Goal: Transaction & Acquisition: Purchase product/service

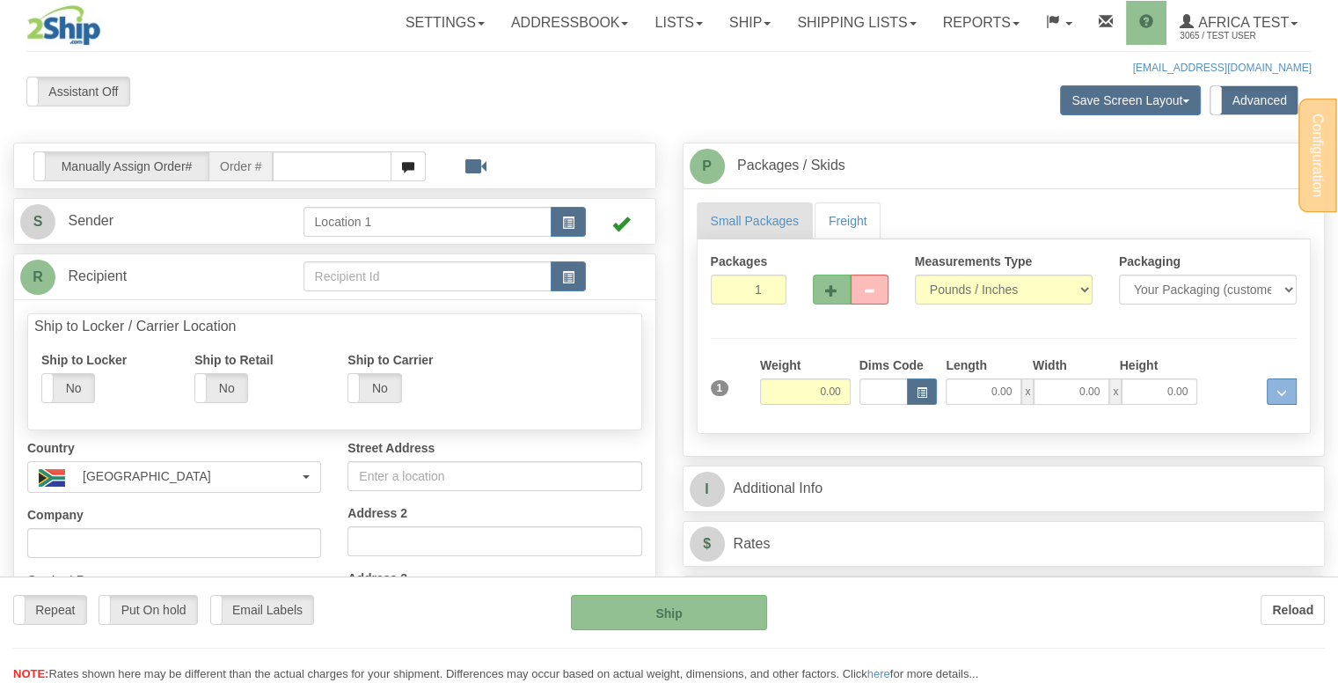
click at [570, 288] on div at bounding box center [669, 341] width 1338 height 683
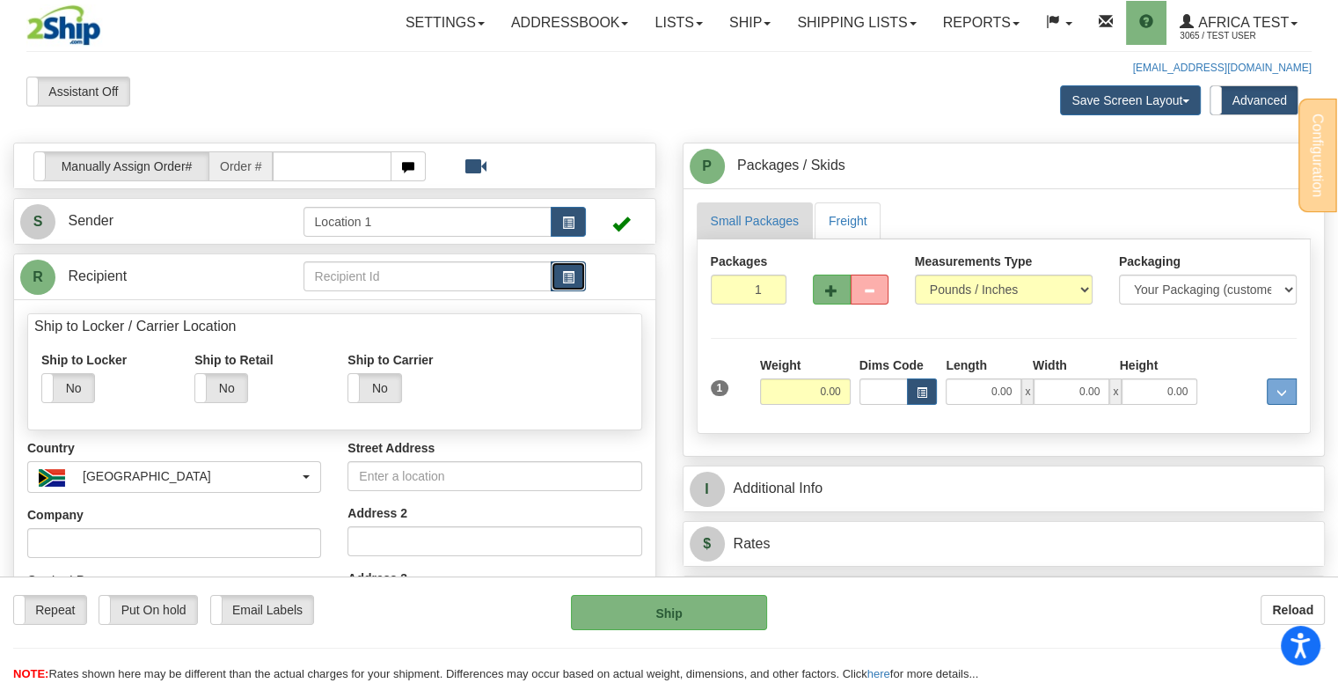
click at [570, 278] on span "button" at bounding box center [568, 277] width 12 height 11
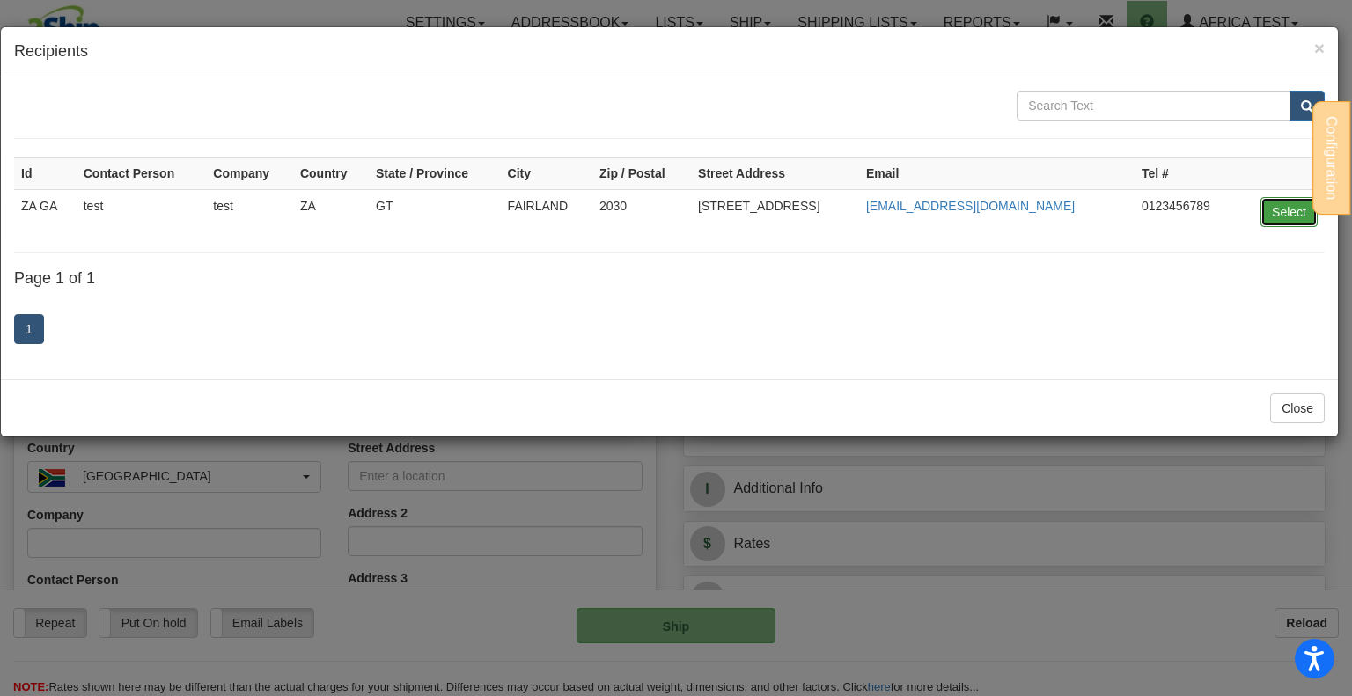
click at [1294, 209] on button "Select" at bounding box center [1288, 212] width 57 height 30
type input "ZA GA"
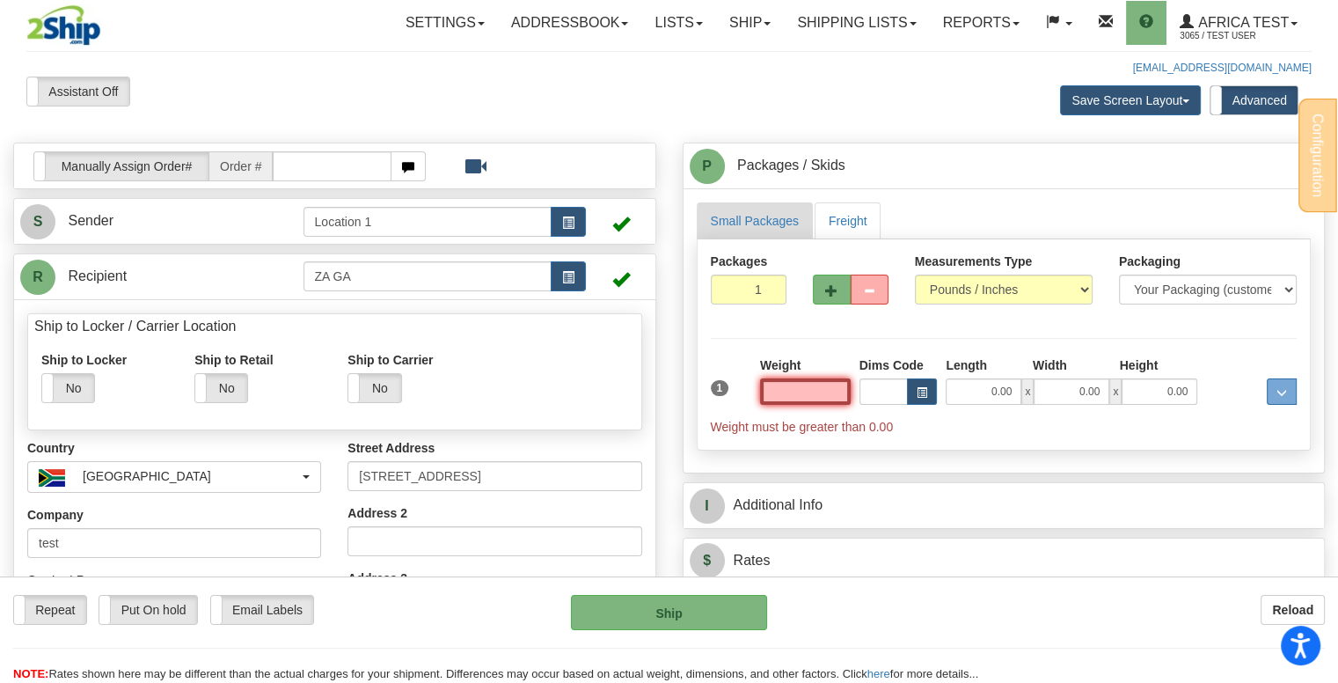
click at [816, 389] on input "text" at bounding box center [805, 391] width 91 height 26
type input "5.00"
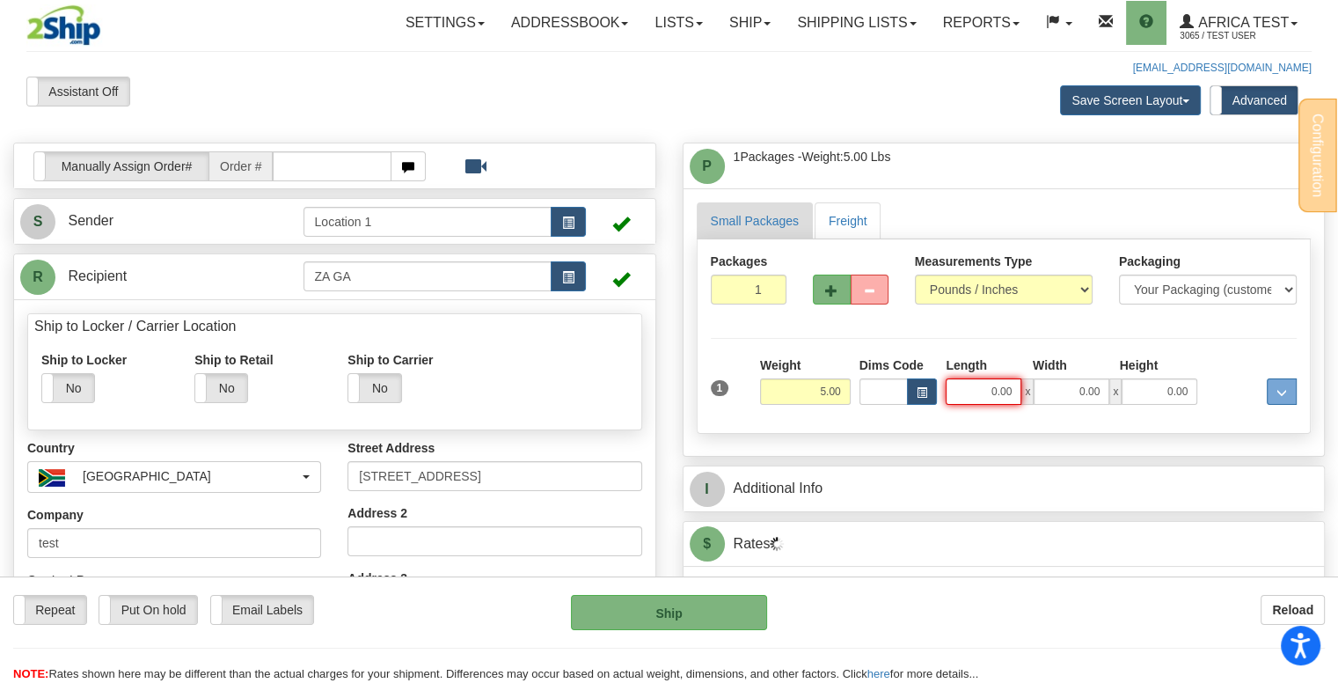
click at [989, 383] on input "0.00" at bounding box center [984, 391] width 76 height 26
click at [989, 383] on input "Length" at bounding box center [984, 391] width 76 height 26
type input "3.00"
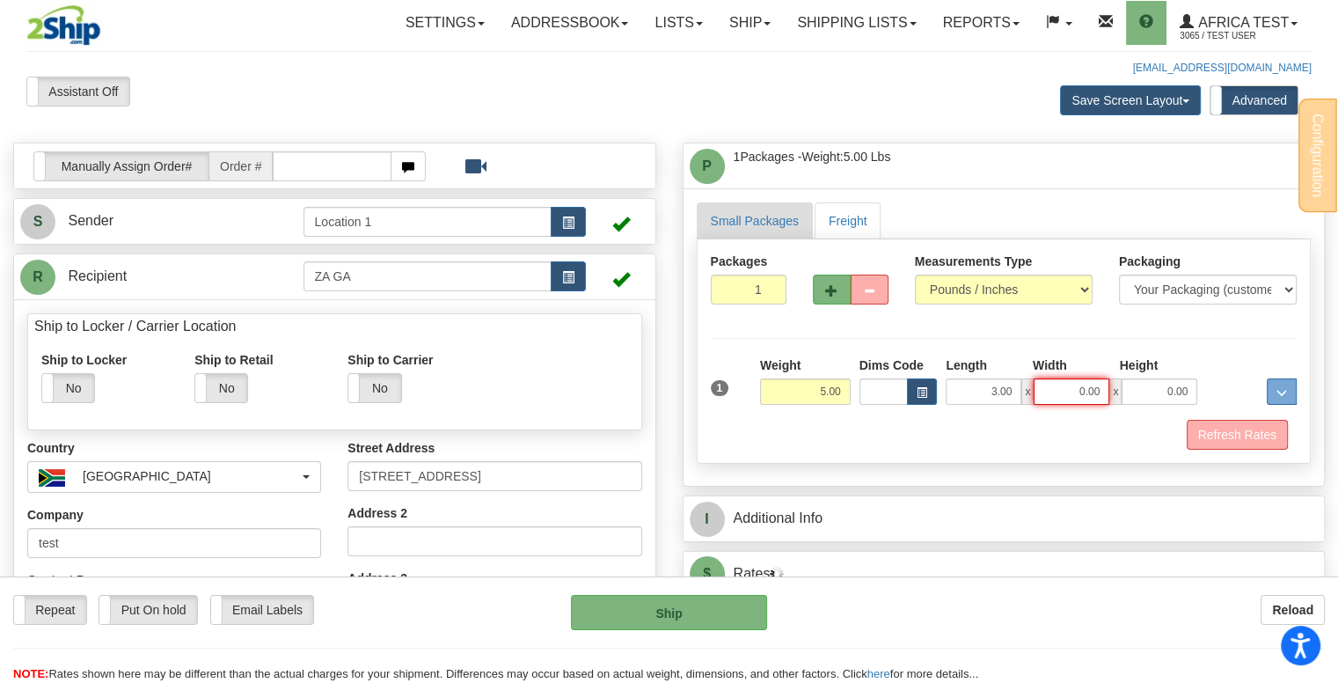
click at [1076, 392] on input "0.00" at bounding box center [1072, 391] width 76 height 26
click at [1076, 392] on input "Width" at bounding box center [1072, 391] width 76 height 26
type input "5.00"
click at [1163, 393] on input "0.00" at bounding box center [1160, 391] width 76 height 26
click at [1184, 379] on input "Height" at bounding box center [1160, 391] width 76 height 26
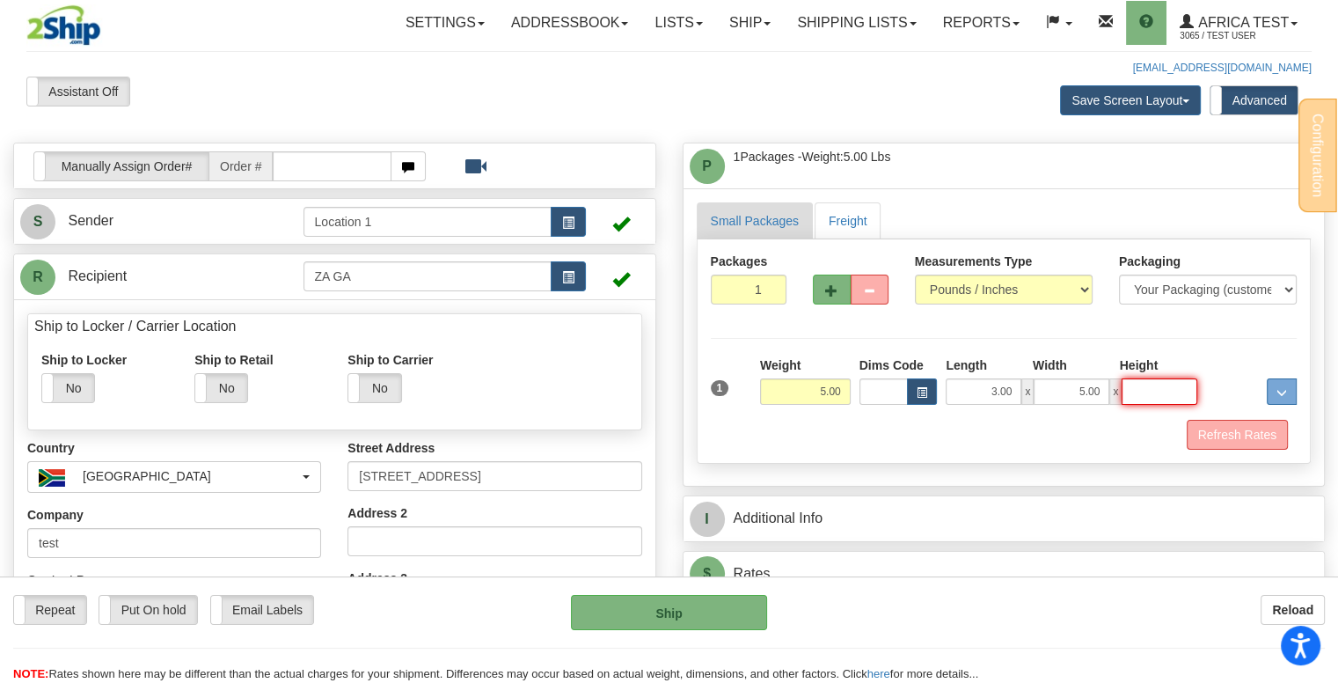
type input "7.00"
click at [1227, 435] on button "Refresh Rates" at bounding box center [1237, 435] width 101 height 30
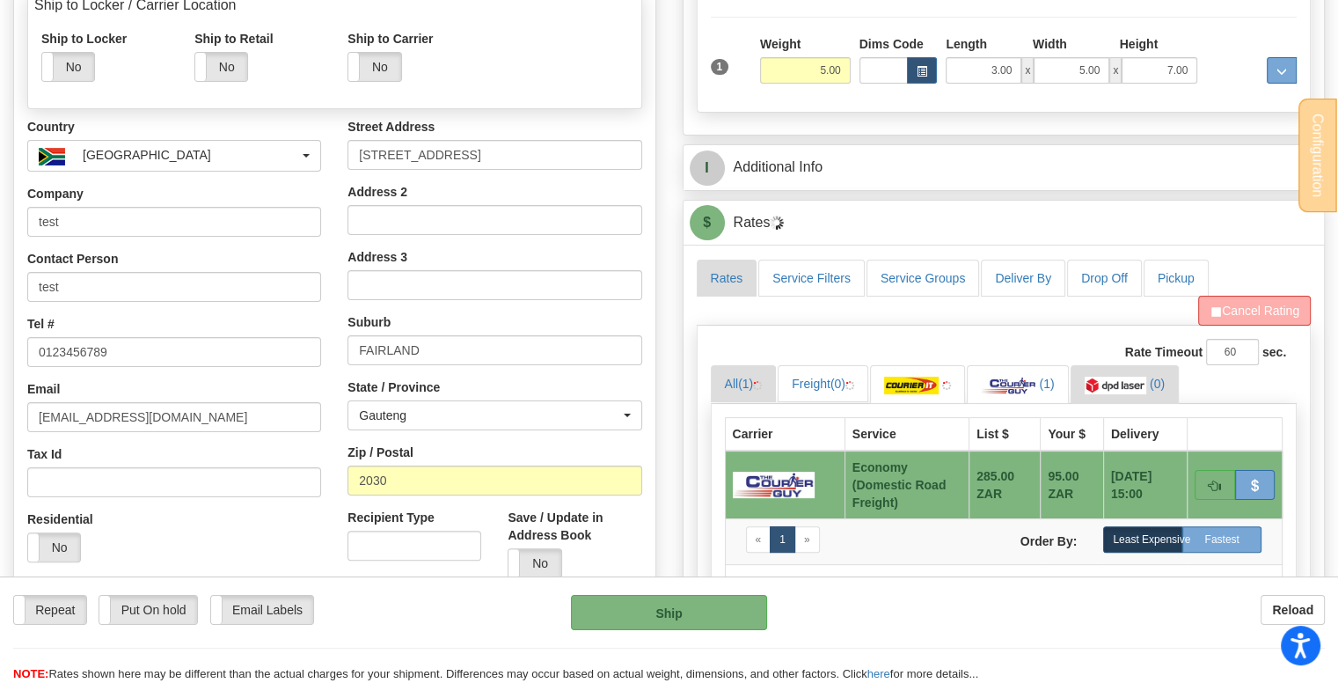
scroll to position [352, 0]
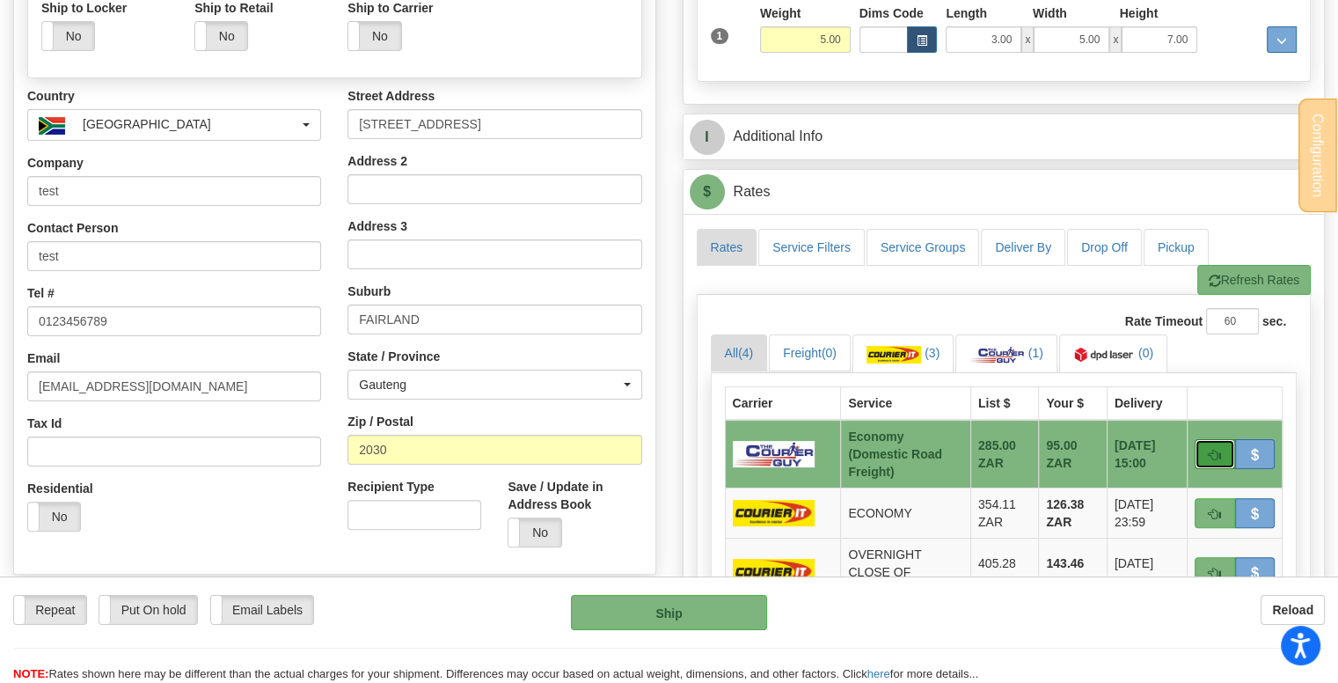
click at [1209, 451] on span "button" at bounding box center [1215, 455] width 12 height 11
type input "ECO"
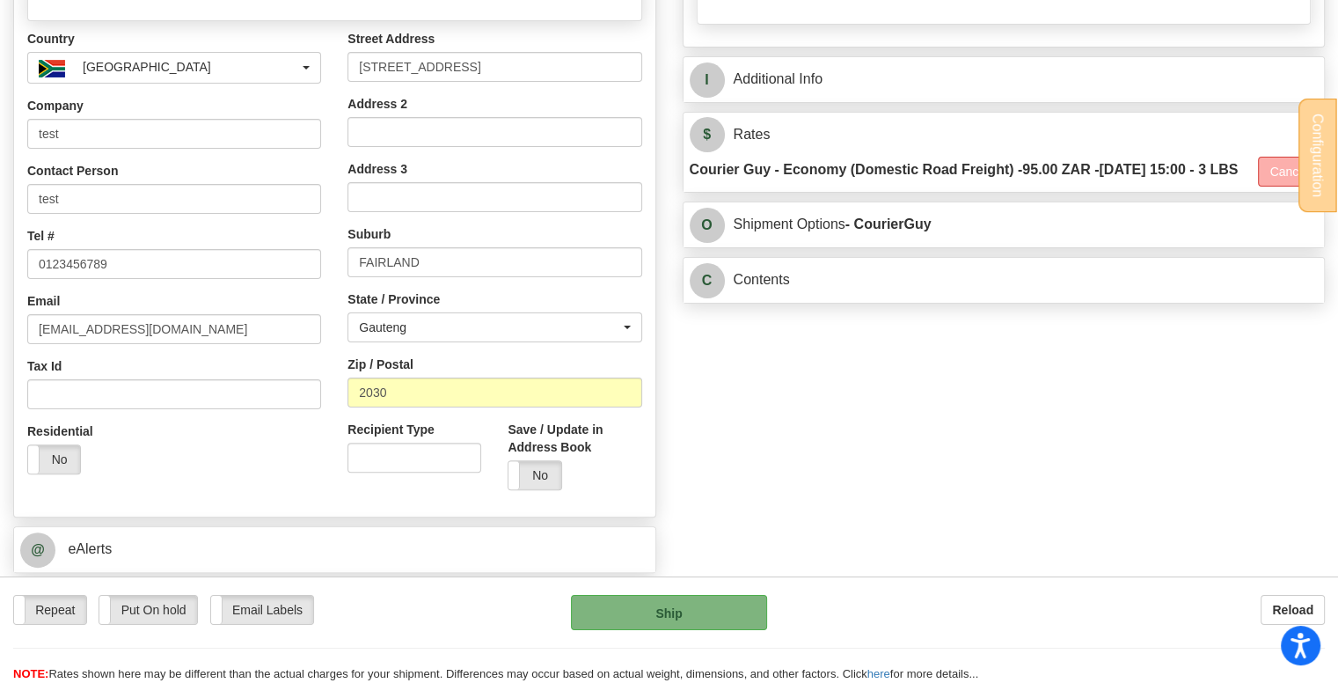
scroll to position [440, 0]
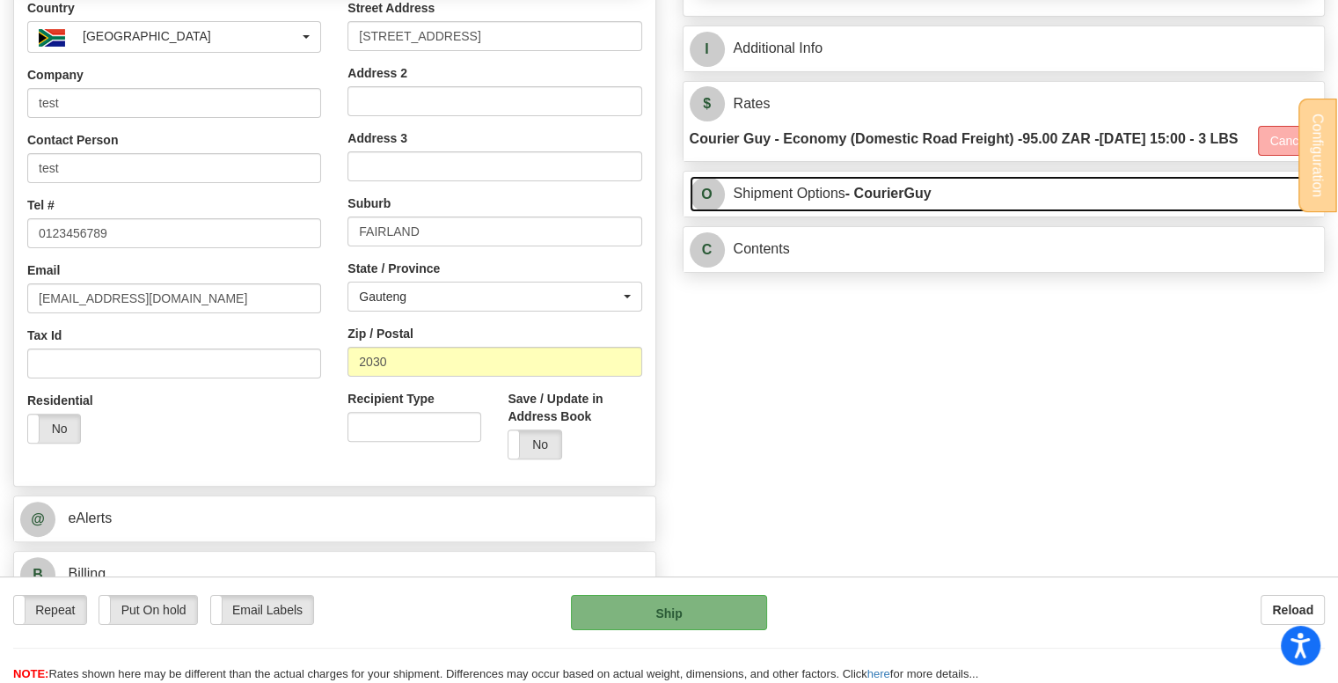
click at [770, 212] on link "O Shipment Options - CourierGuy" at bounding box center [1004, 194] width 629 height 36
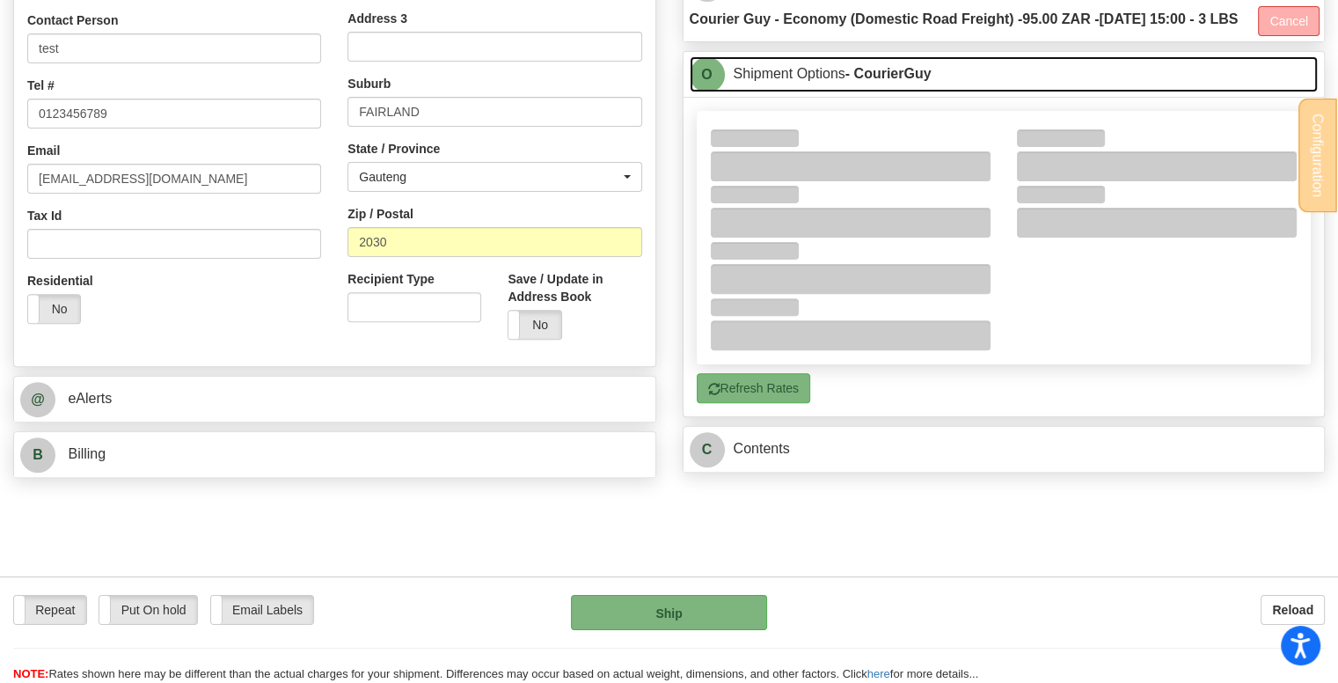
scroll to position [616, 0]
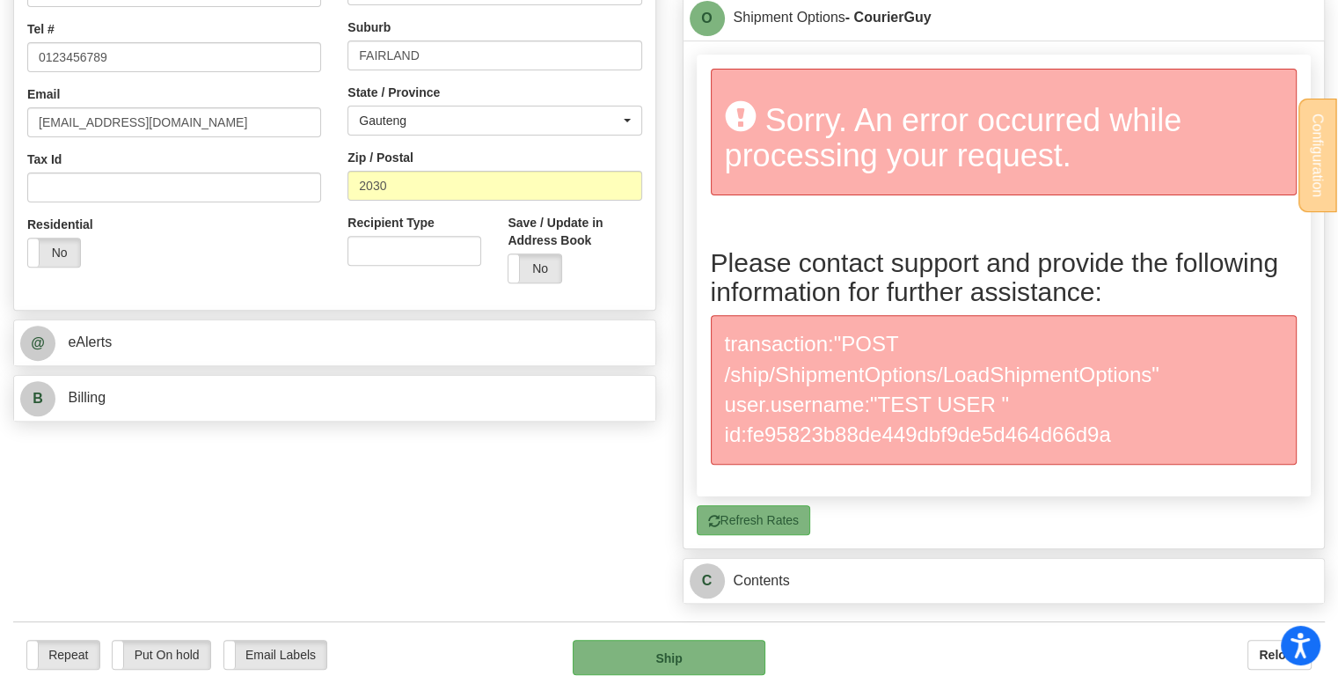
click at [576, 583] on div "Manually Assign Order# Manually Assign Order# Order #" at bounding box center [669, 70] width 1338 height 1086
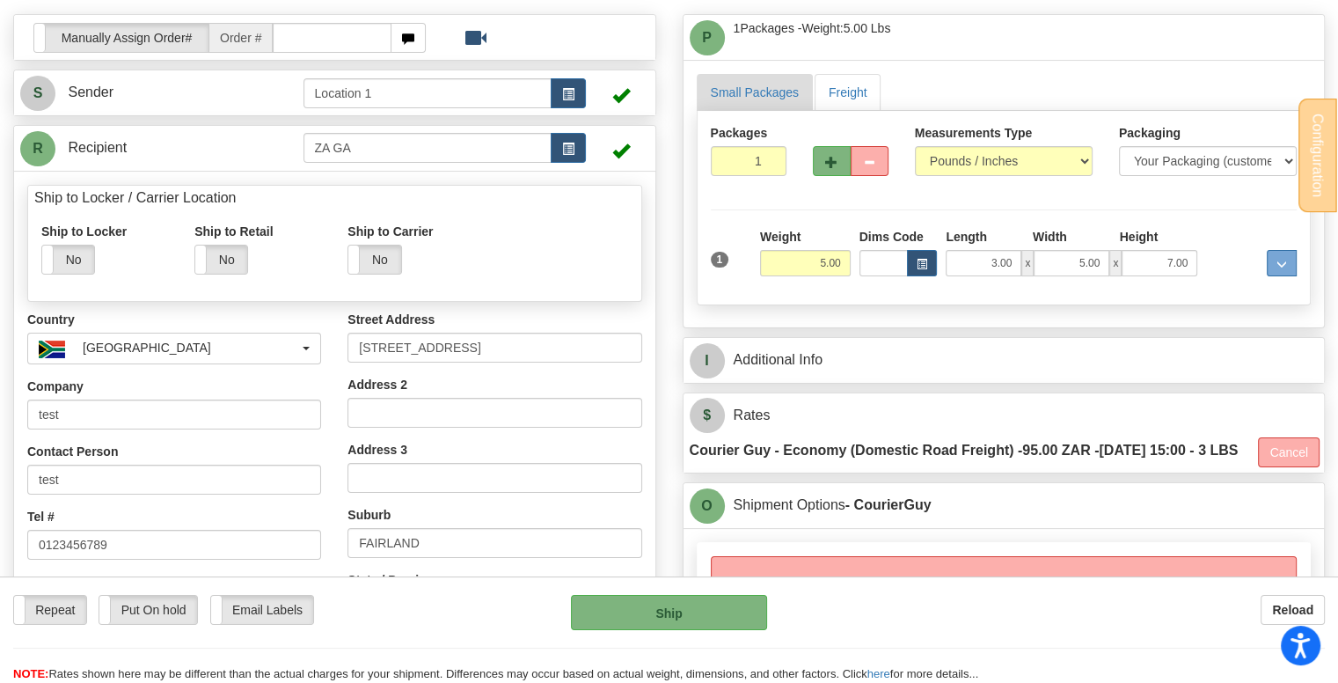
scroll to position [0, 0]
